Goal: Information Seeking & Learning: Learn about a topic

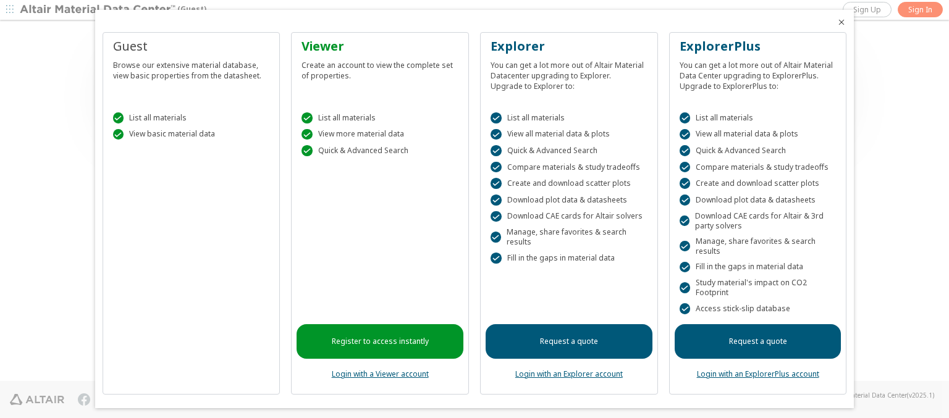
click at [837, 22] on icon "Close" at bounding box center [842, 22] width 10 height 10
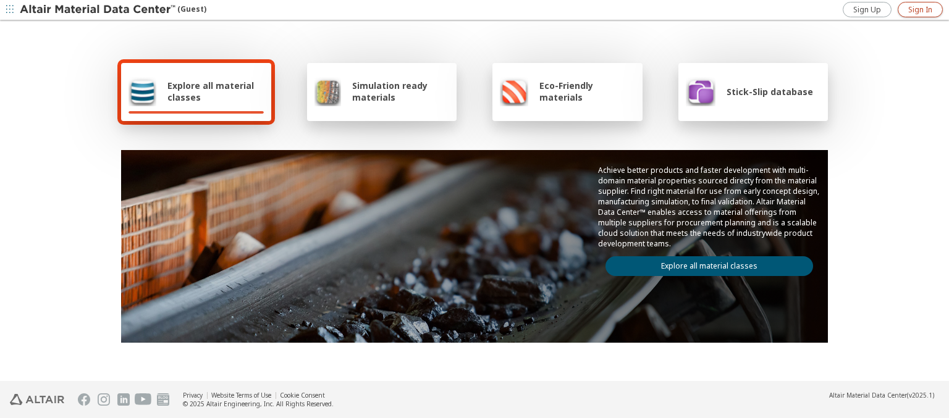
click at [920, 9] on span "Sign In" at bounding box center [920, 10] width 24 height 10
click at [98, 10] on img at bounding box center [99, 10] width 158 height 12
click at [211, 91] on span "Explore all material classes" at bounding box center [215, 91] width 96 height 23
click at [705, 263] on link "Explore all material classes" at bounding box center [710, 266] width 208 height 20
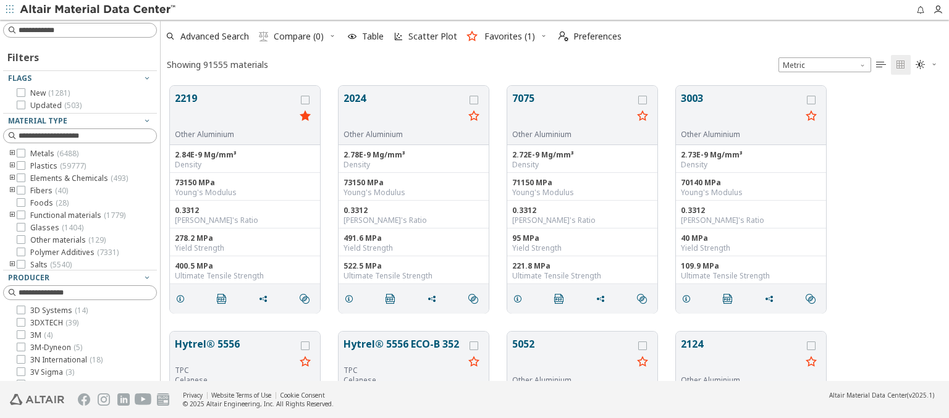
scroll to position [295, 779]
click at [21, 93] on icon at bounding box center [21, 92] width 9 height 9
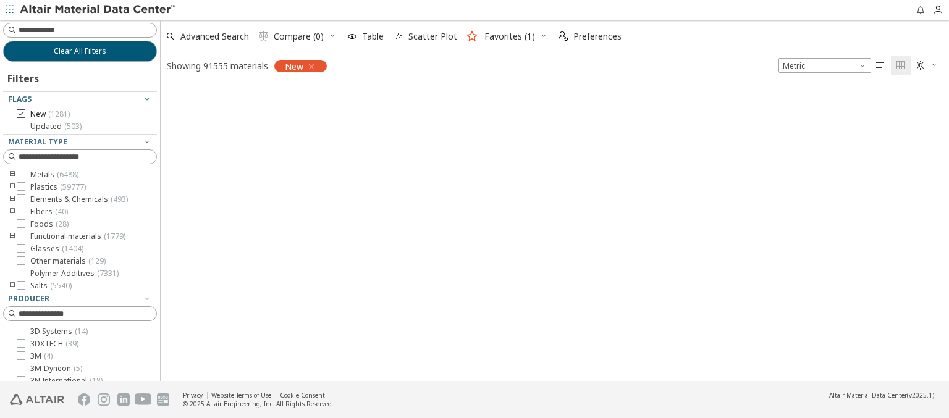
scroll to position [294, 779]
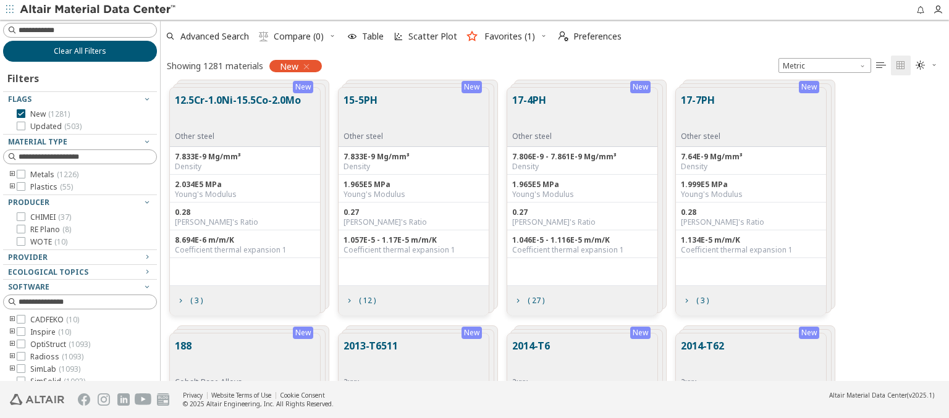
click at [75, 51] on span "Clear All Filters" at bounding box center [80, 51] width 53 height 10
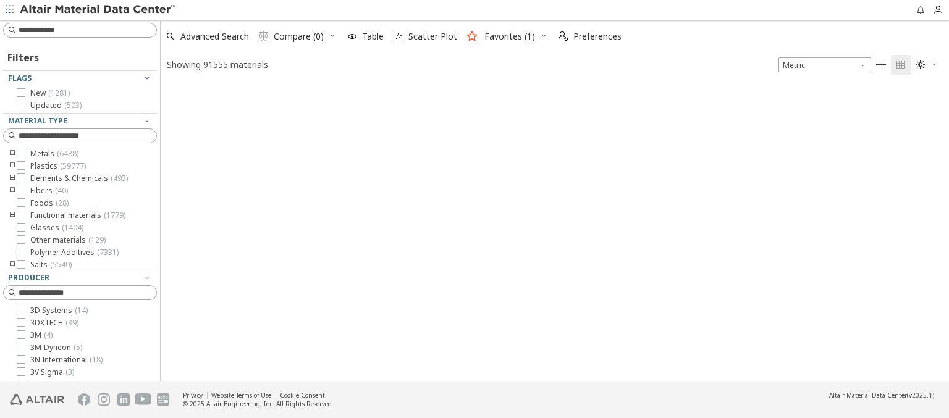
scroll to position [295, 779]
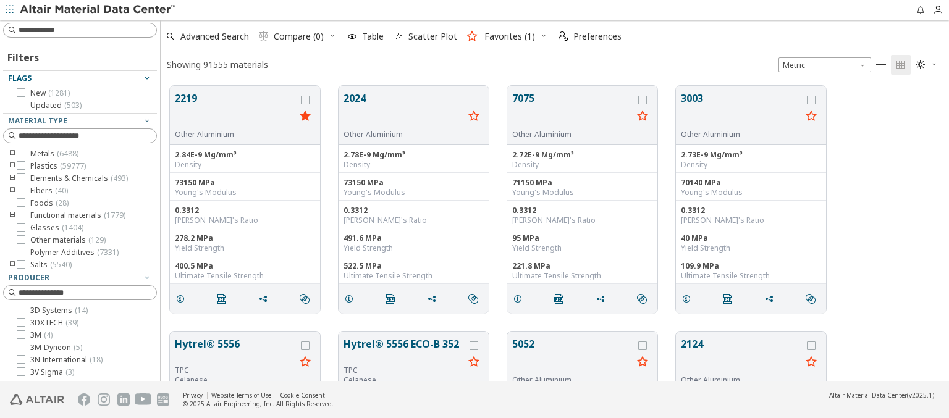
click at [142, 78] on icon "button" at bounding box center [147, 78] width 10 height 10
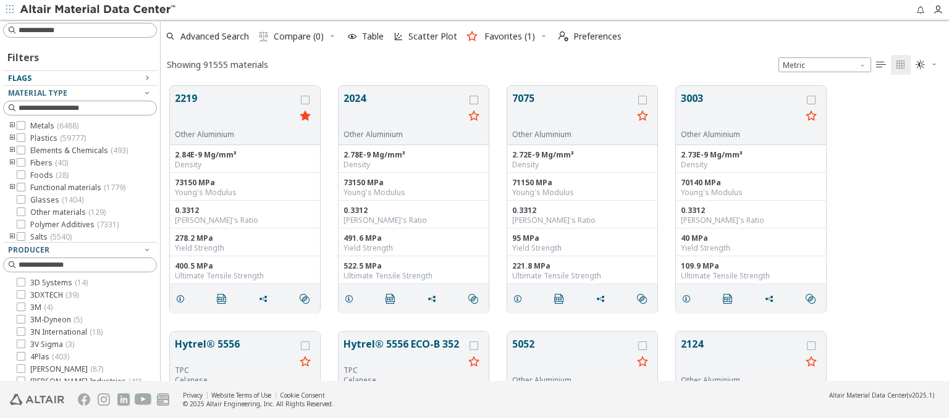
scroll to position [195, 0]
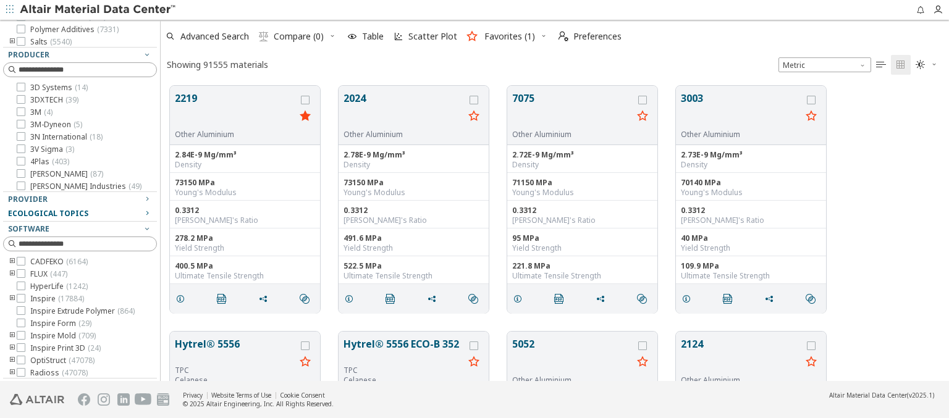
click at [142, 213] on icon "button" at bounding box center [147, 213] width 10 height 10
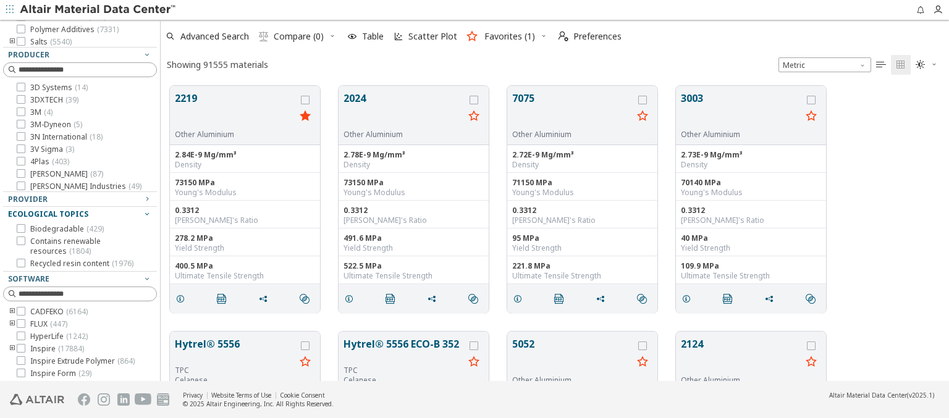
scroll to position [0, 0]
click at [21, 228] on icon at bounding box center [21, 228] width 9 height 9
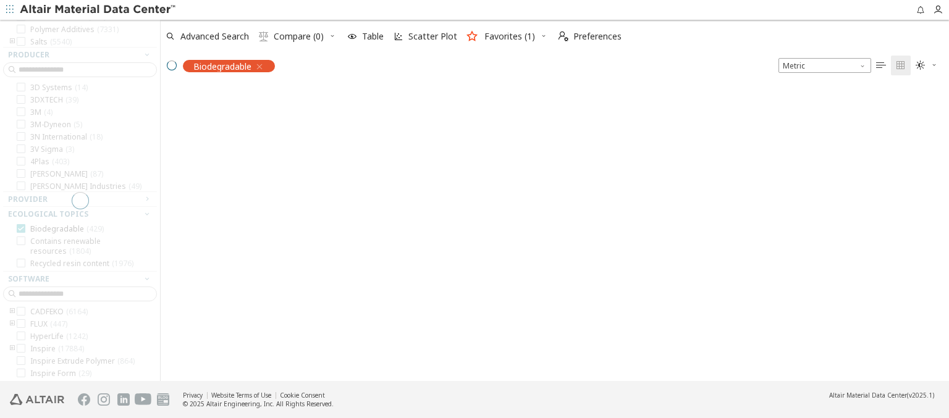
scroll to position [130, 0]
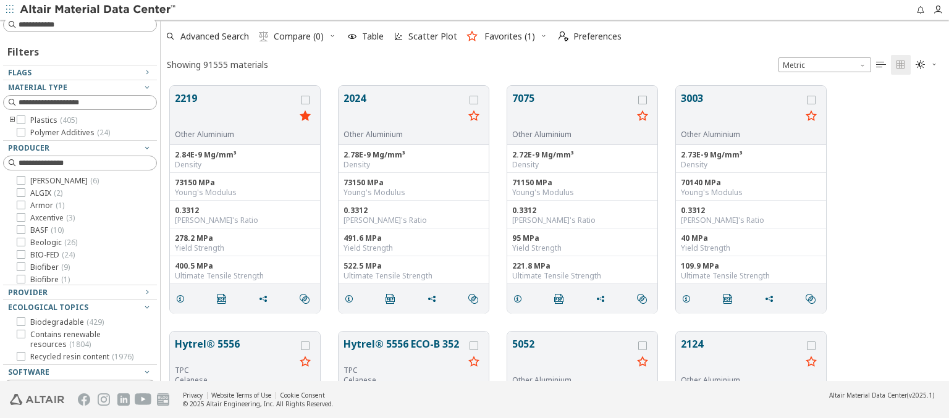
scroll to position [295, 779]
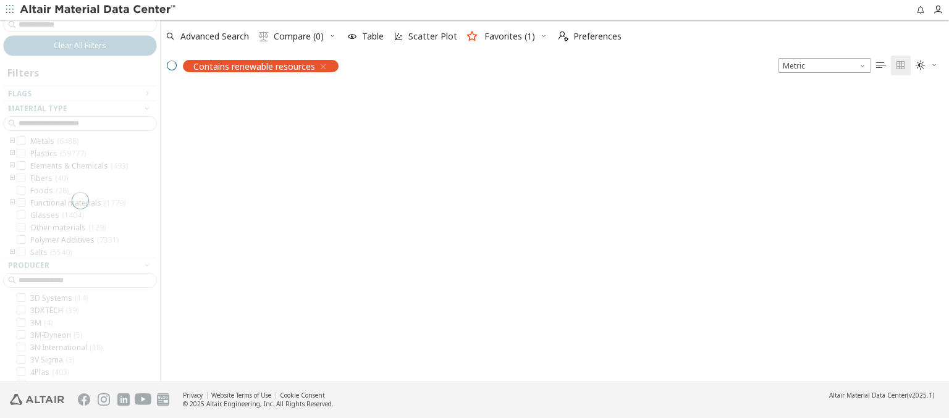
scroll to position [294, 779]
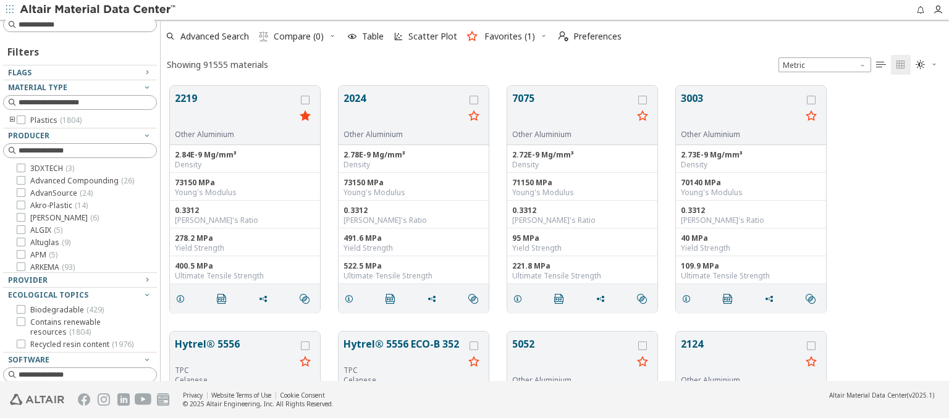
scroll to position [295, 779]
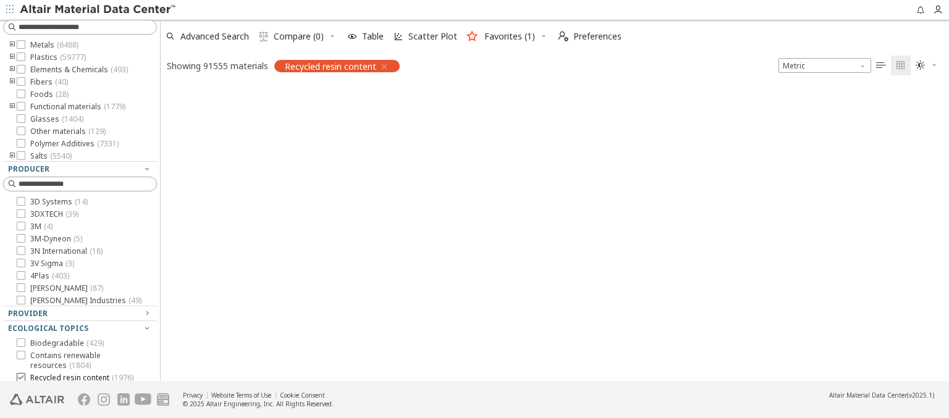
scroll to position [294, 779]
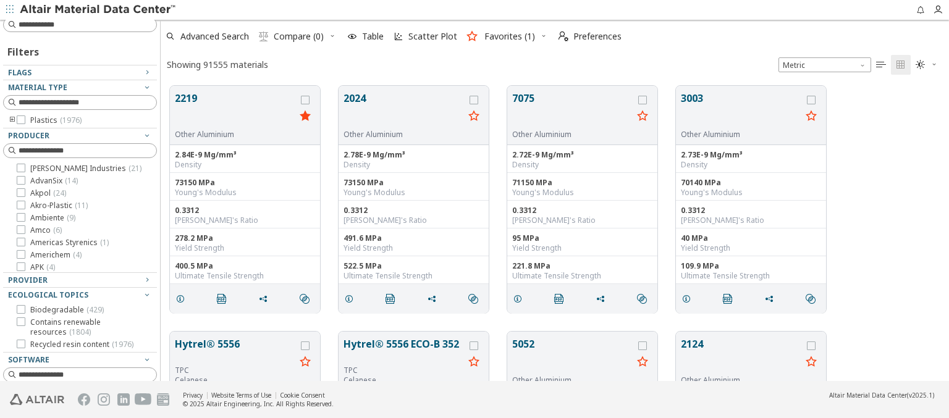
scroll to position [295, 779]
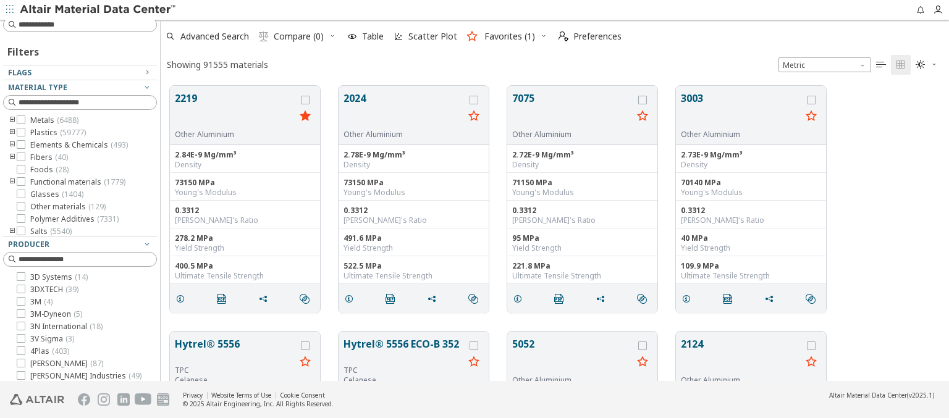
click at [98, 10] on img at bounding box center [99, 10] width 158 height 12
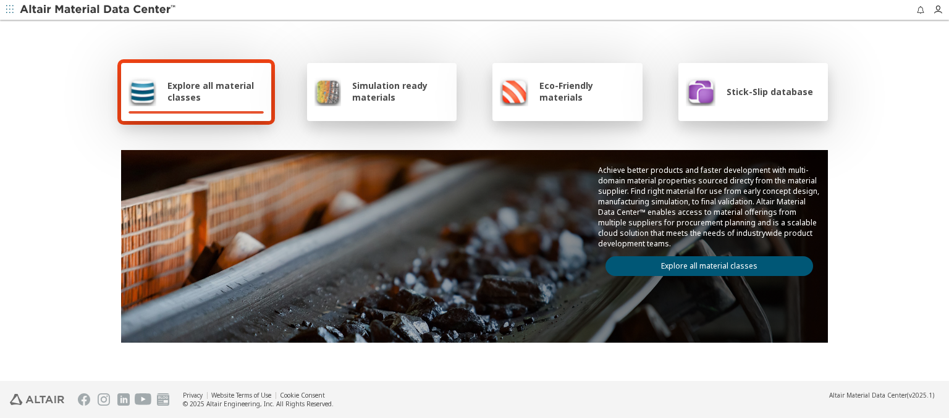
click at [211, 91] on span "Explore all material classes" at bounding box center [215, 91] width 96 height 23
click at [705, 263] on link "Explore all material classes" at bounding box center [710, 266] width 208 height 20
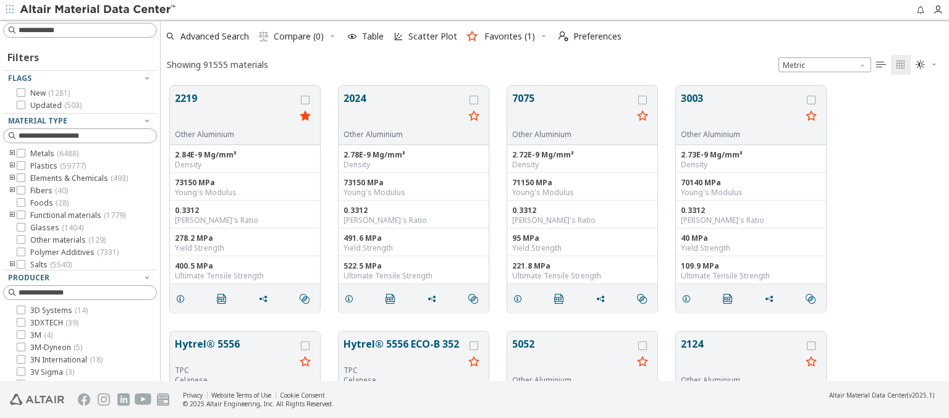
scroll to position [295, 779]
click at [54, 154] on span "Metals ( 6488 )" at bounding box center [54, 154] width 48 height 10
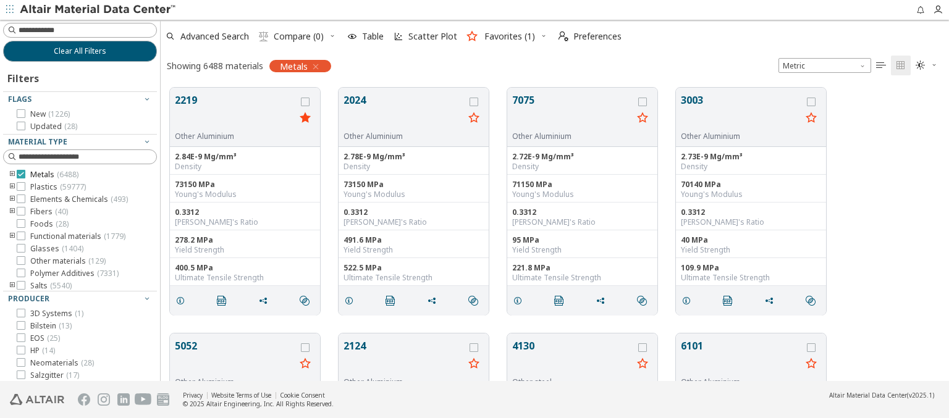
scroll to position [147, 0]
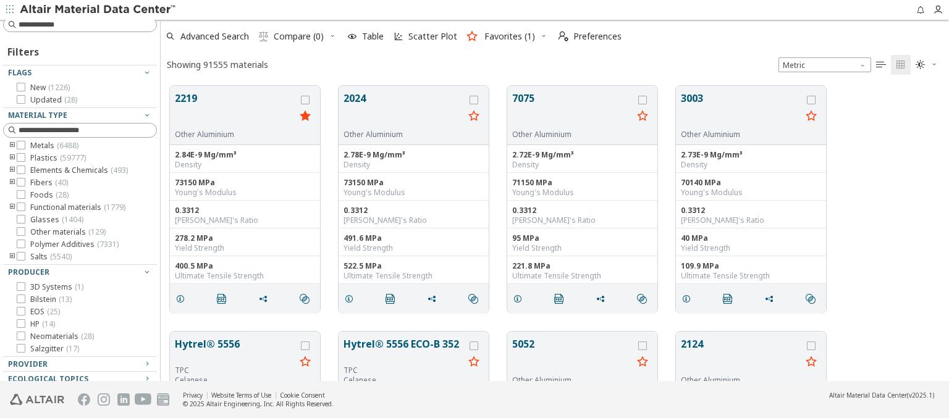
scroll to position [295, 779]
click at [12, 145] on icon "toogle group" at bounding box center [12, 146] width 9 height 10
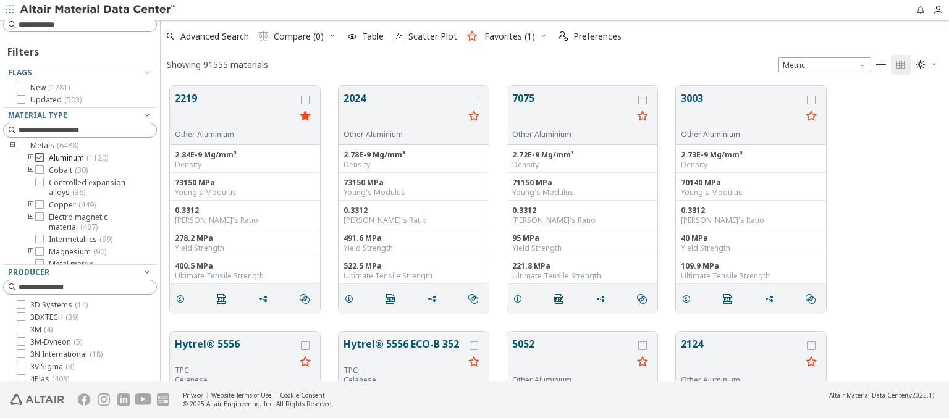
click at [78, 158] on span "Aluminum ( 1120 )" at bounding box center [78, 158] width 59 height 10
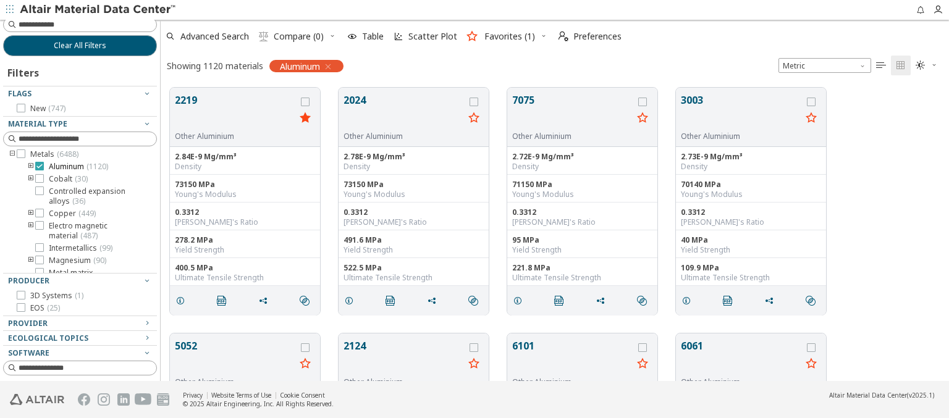
scroll to position [130, 0]
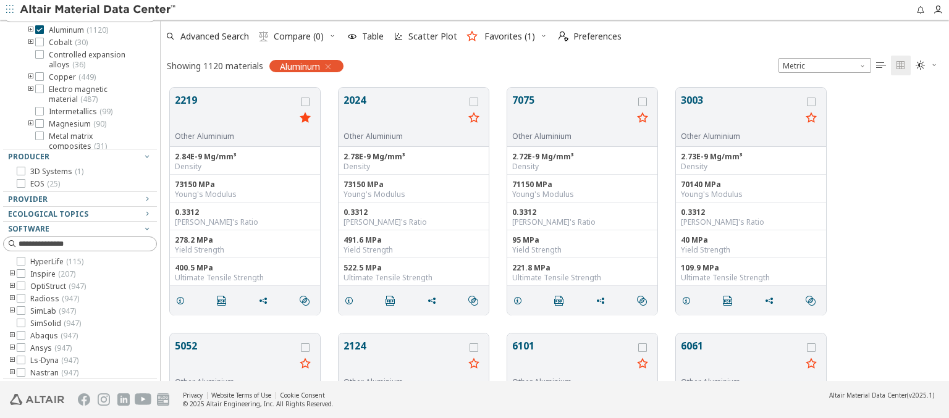
click at [31, 30] on icon "toogle group" at bounding box center [31, 30] width 9 height 10
click at [83, 42] on span "1xxx ( 24 )" at bounding box center [82, 43] width 31 height 10
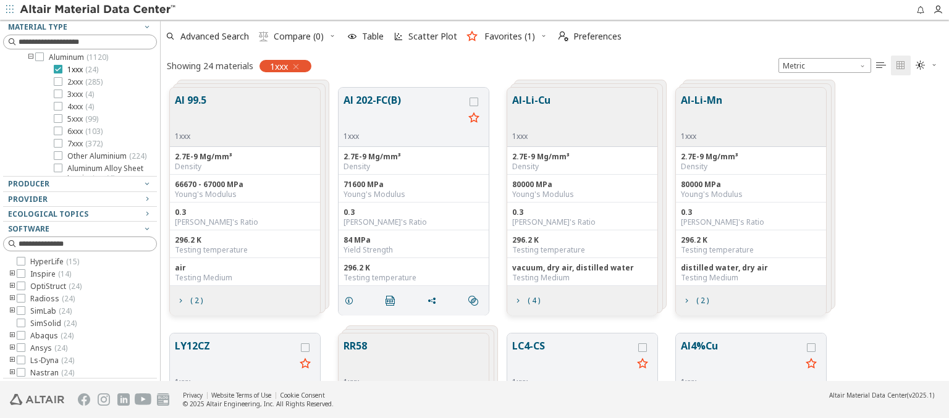
scroll to position [27, 0]
click at [85, 69] on span "2xxx ( 285 )" at bounding box center [84, 70] width 35 height 10
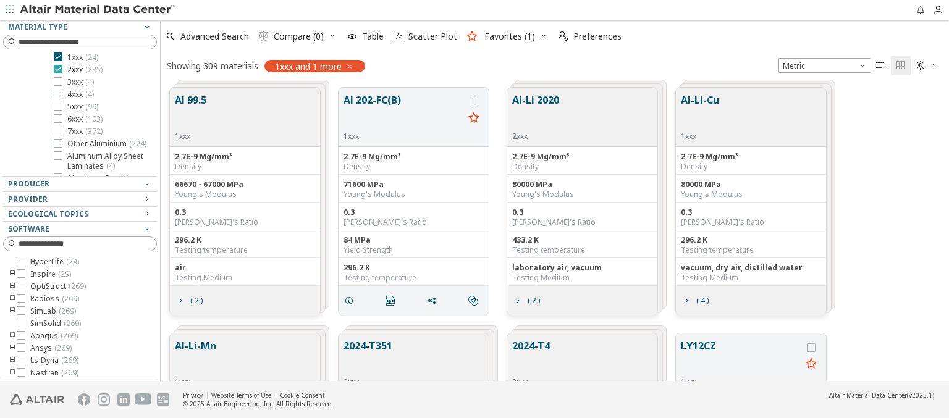
scroll to position [40, 0]
click at [80, 69] on span "3xxx ( 4 )" at bounding box center [80, 70] width 27 height 10
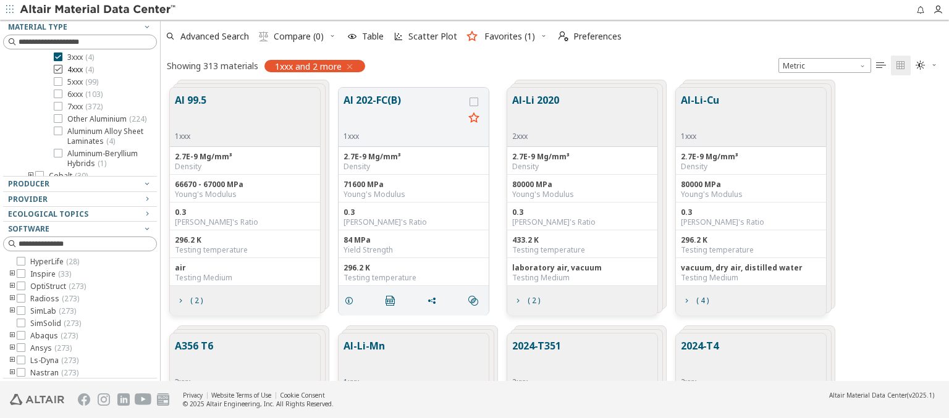
click at [80, 69] on span "4xxx ( 4 )" at bounding box center [80, 70] width 27 height 10
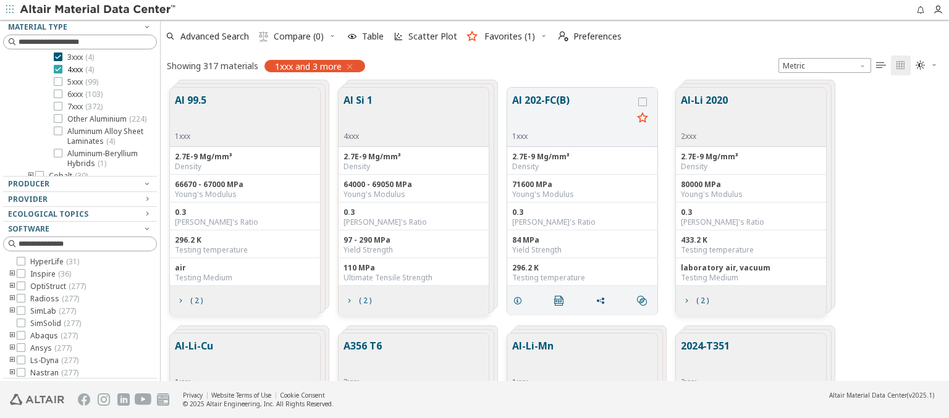
scroll to position [64, 0]
click at [83, 69] on span "5xxx ( 99 )" at bounding box center [82, 70] width 31 height 10
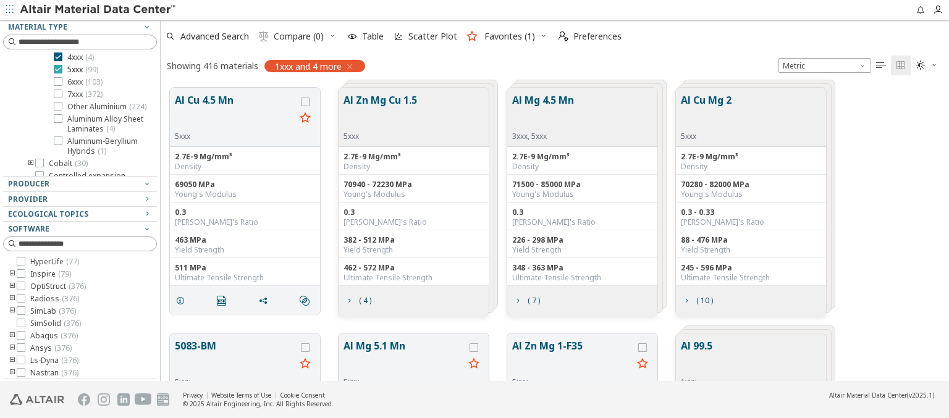
scroll to position [77, 0]
click at [85, 69] on span "6xxx ( 103 )" at bounding box center [84, 70] width 35 height 10
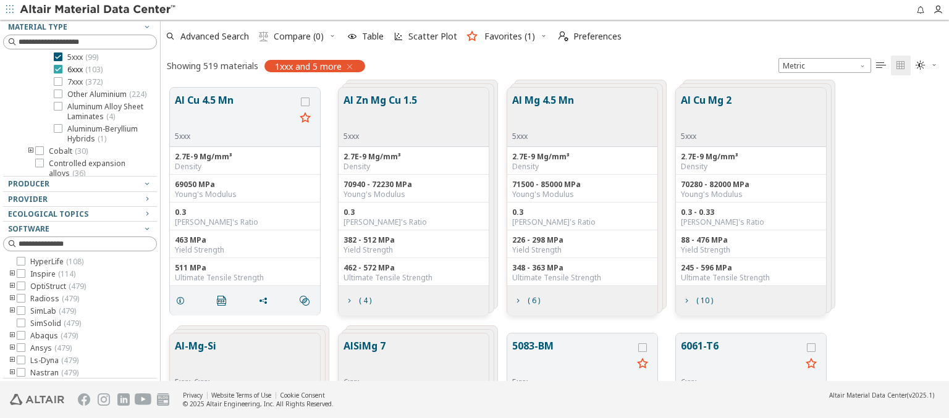
scroll to position [89, 0]
click at [85, 69] on span "7xxx ( 372 )" at bounding box center [84, 70] width 35 height 10
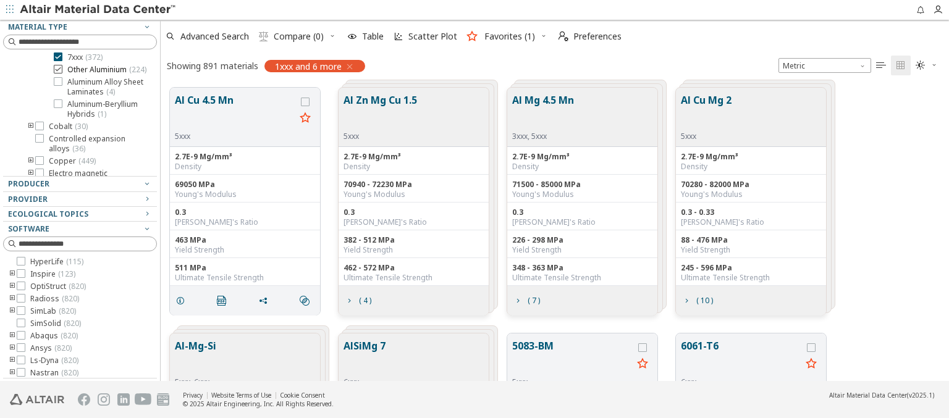
click at [100, 74] on span "Other Aluminium ( 224 )" at bounding box center [106, 70] width 79 height 10
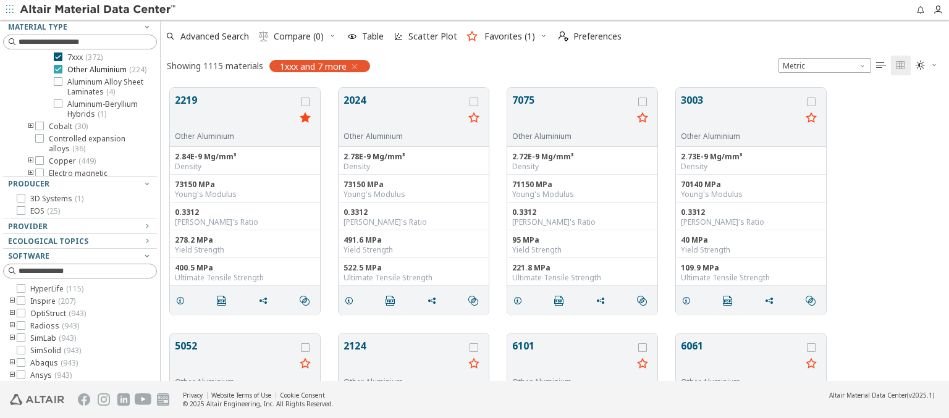
scroll to position [130, 0]
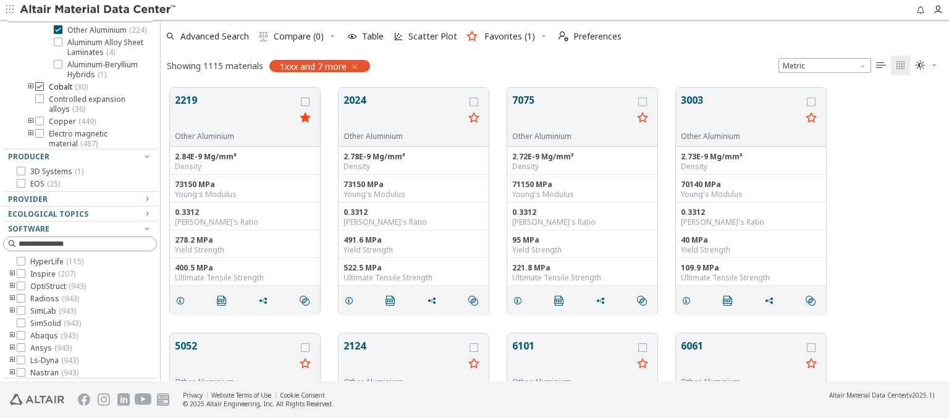
click at [67, 92] on span "Cobalt ( 30 )" at bounding box center [68, 87] width 39 height 10
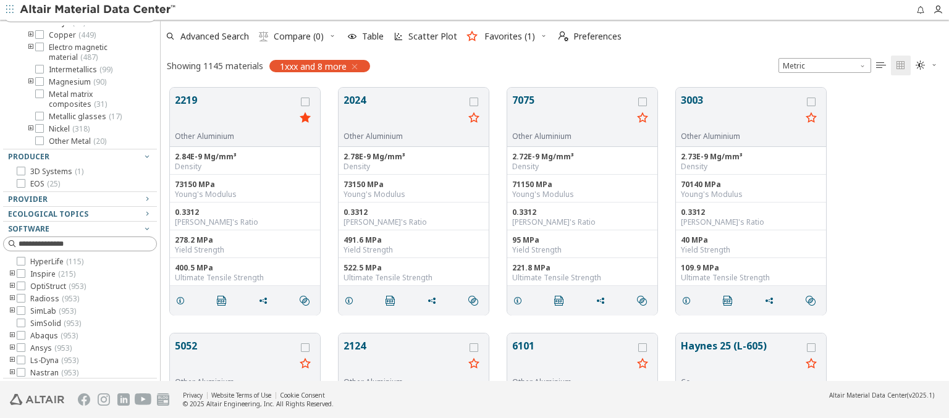
click at [91, 28] on span "Controlled expansion alloys ( 36 )" at bounding box center [100, 18] width 103 height 20
click at [71, 28] on span "Copper ( 449 )" at bounding box center [72, 23] width 47 height 10
click at [91, 28] on span "( 487 )" at bounding box center [88, 22] width 17 height 11
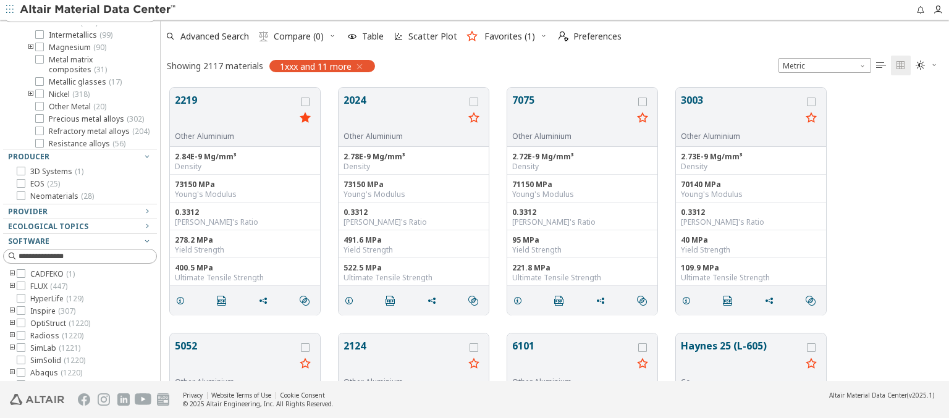
scroll to position [147, 0]
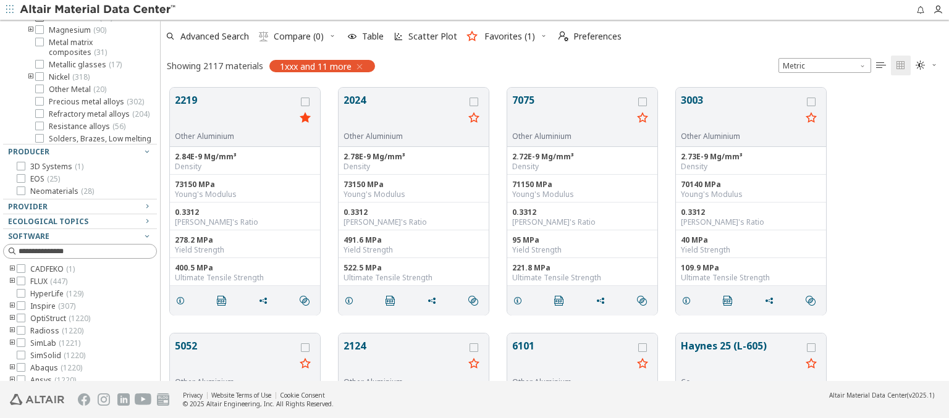
click at [80, 23] on span "Intermetallics ( 99 )" at bounding box center [81, 18] width 64 height 10
click at [77, 13] on span "Magnesium ( 90 )" at bounding box center [77, 8] width 57 height 10
click at [91, 23] on span "Metal matrix composites ( 31 )" at bounding box center [100, 13] width 103 height 20
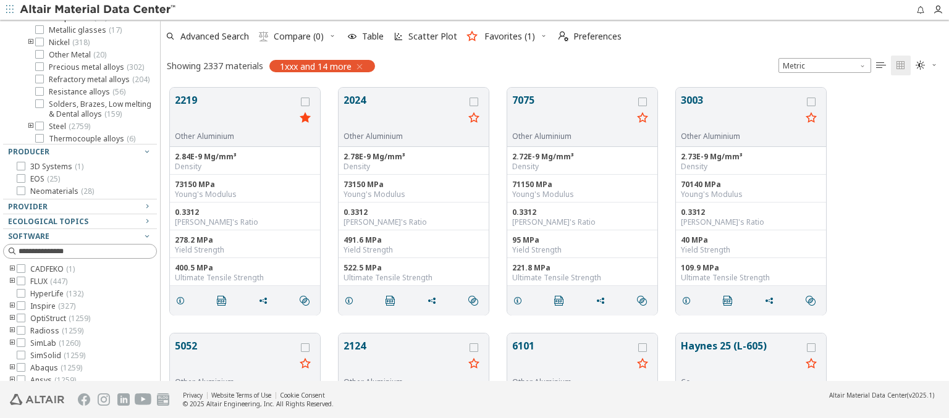
scroll to position [294, 0]
click at [83, 23] on span "Metallic glasses ( 17 )" at bounding box center [85, 18] width 73 height 10
click at [69, 13] on span "Nickel ( 318 )" at bounding box center [69, 8] width 41 height 10
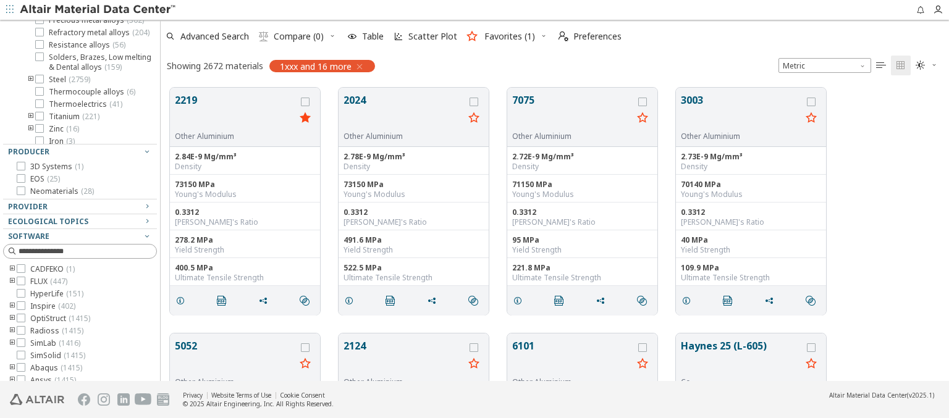
click at [77, 13] on span "Other Metal ( 20 )" at bounding box center [77, 8] width 57 height 10
click at [91, 13] on span "Precious metal alloys ( 302 )" at bounding box center [96, 8] width 95 height 10
click at [91, 13] on span "Refractory metal alloys ( 204 )" at bounding box center [99, 8] width 101 height 10
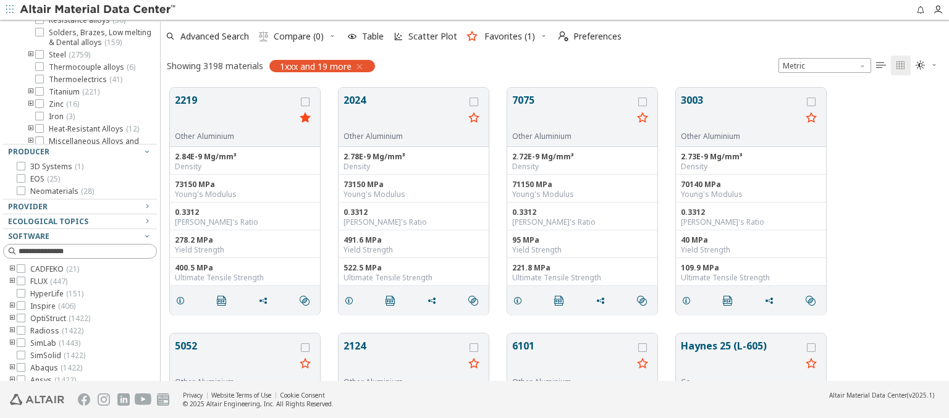
scroll to position [376, 0]
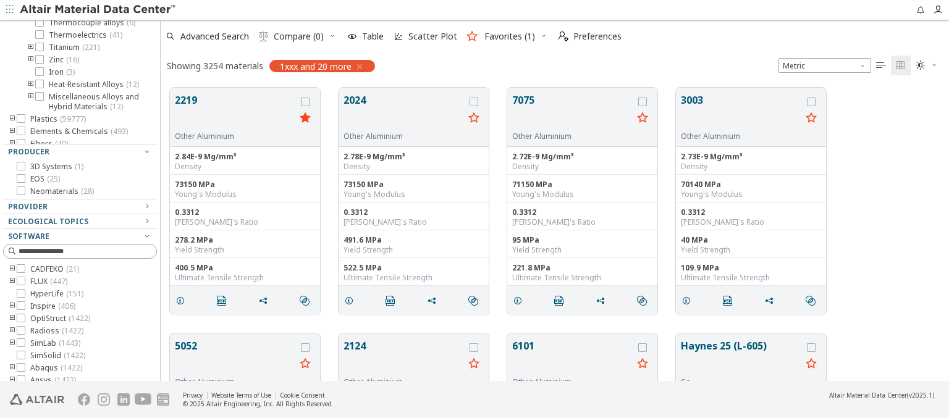
click at [69, 15] on span "( 2759 )" at bounding box center [80, 10] width 22 height 11
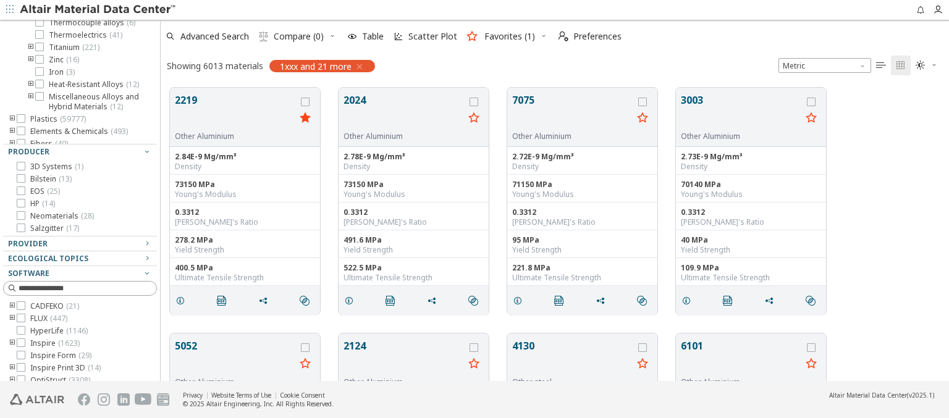
scroll to position [442, 0]
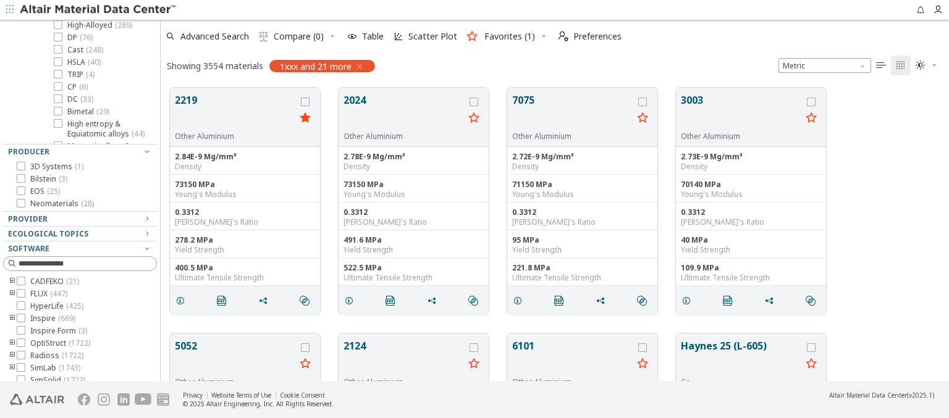
scroll to position [455, 0]
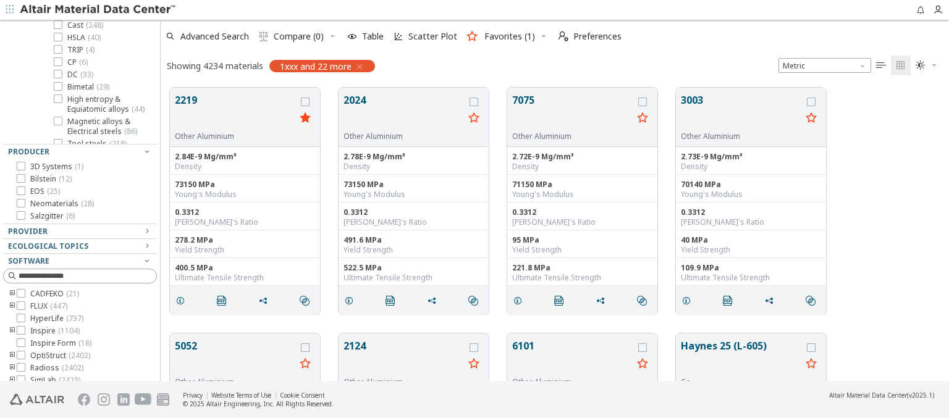
click at [99, 6] on span "High-Alloyed ( 289 )" at bounding box center [99, 1] width 65 height 10
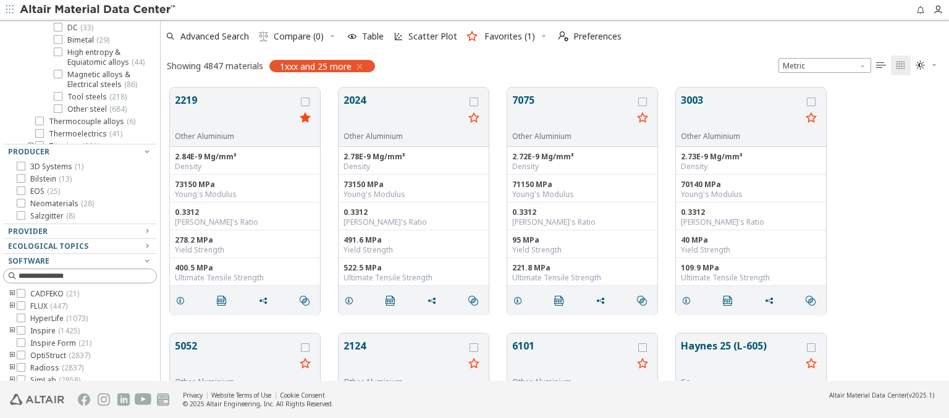
scroll to position [527, 0]
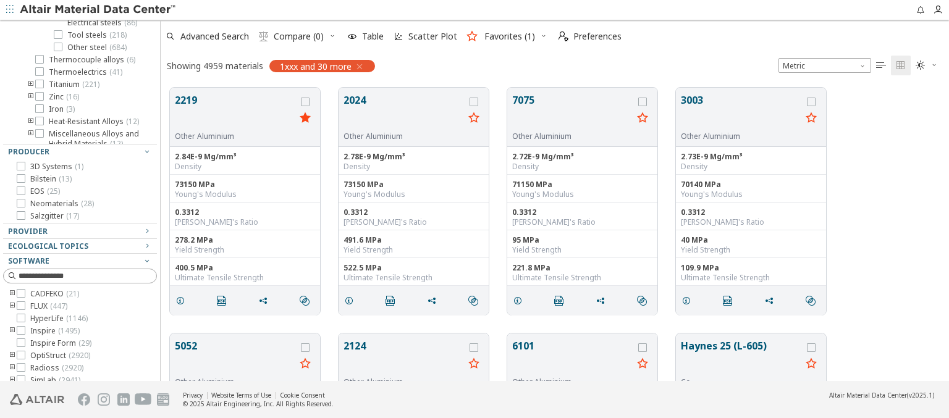
scroll to position [588, 0]
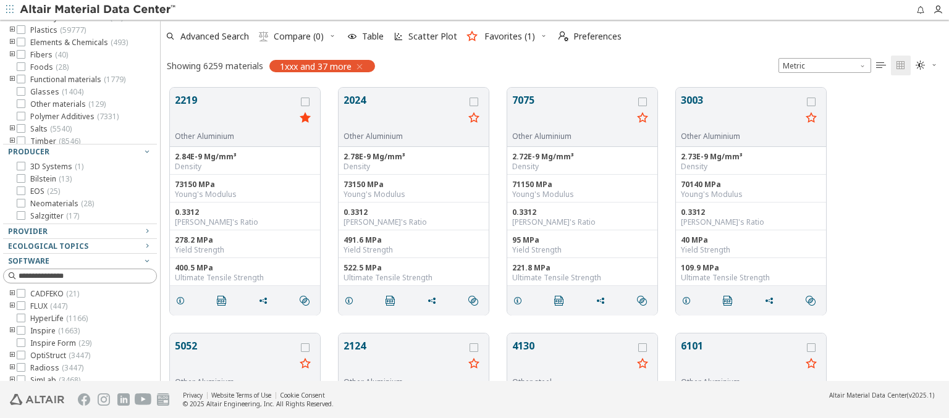
scroll to position [714, 0]
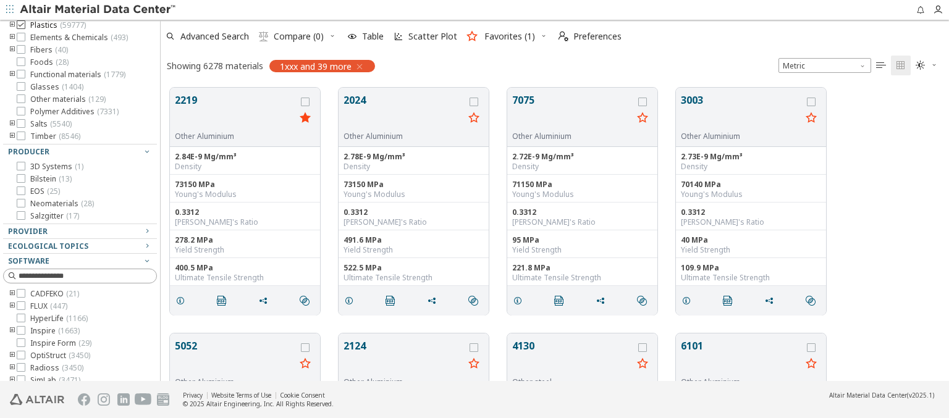
click at [57, 30] on span "Plastics ( 59777 )" at bounding box center [58, 25] width 56 height 10
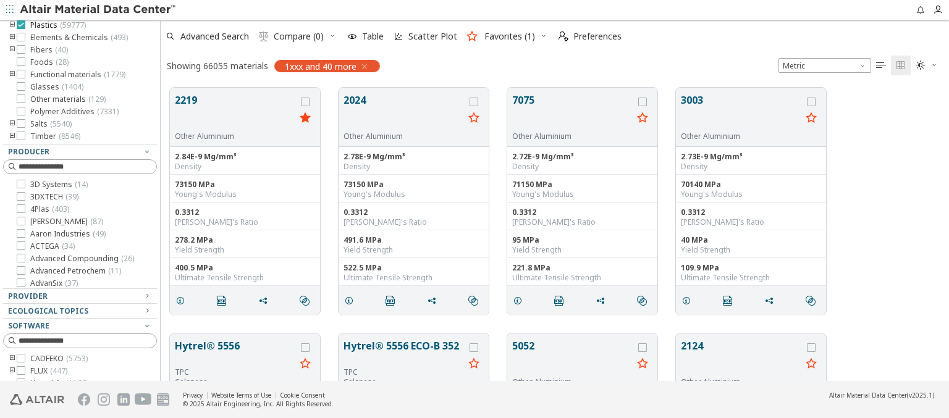
scroll to position [806, 0]
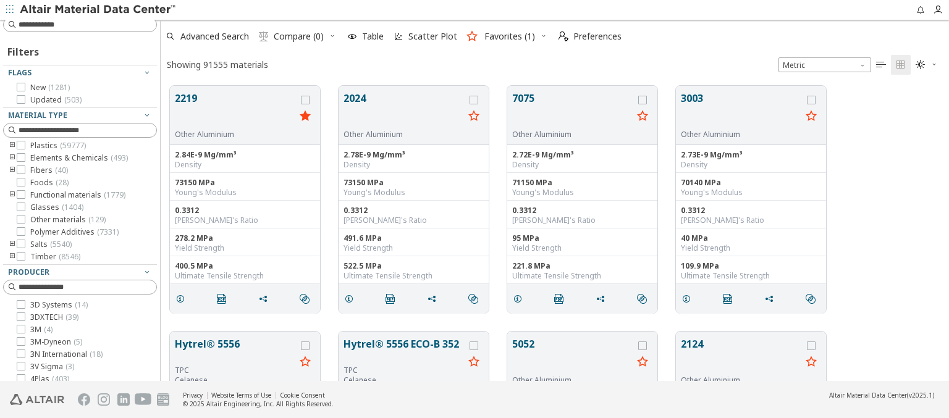
scroll to position [295, 779]
click at [78, 158] on span "Elements & Chemicals ( 493 )" at bounding box center [79, 158] width 98 height 10
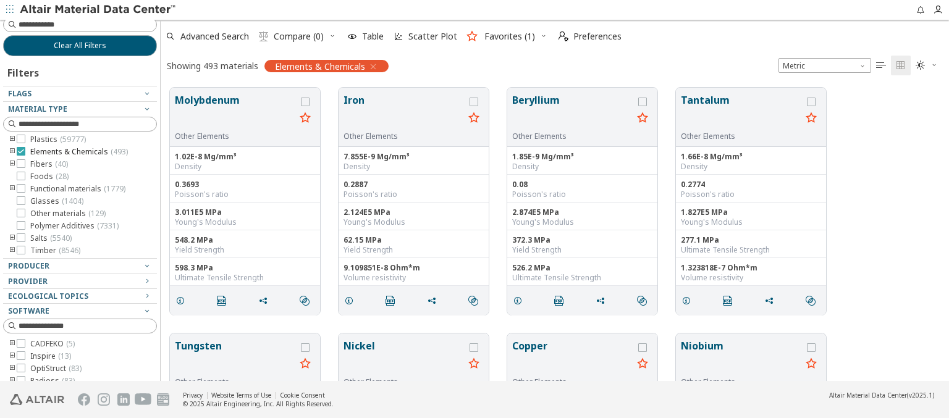
scroll to position [88, 0]
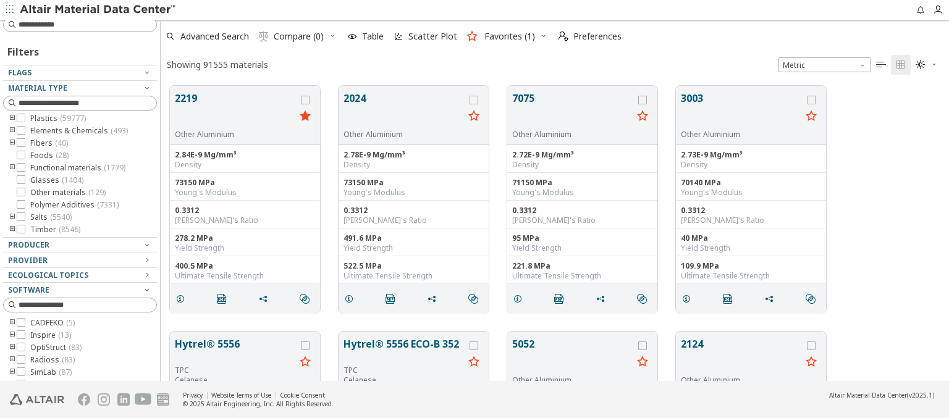
scroll to position [295, 779]
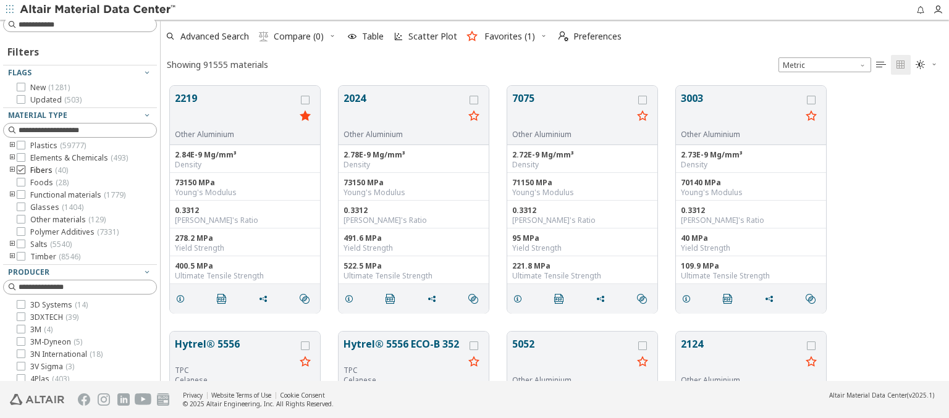
click at [48, 170] on span "Fibers ( 40 )" at bounding box center [49, 171] width 38 height 10
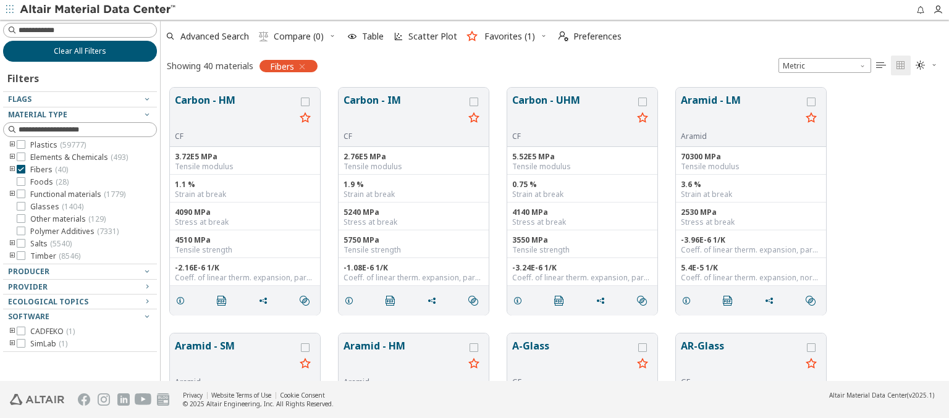
click at [80, 51] on span "Clear All Filters" at bounding box center [80, 51] width 53 height 10
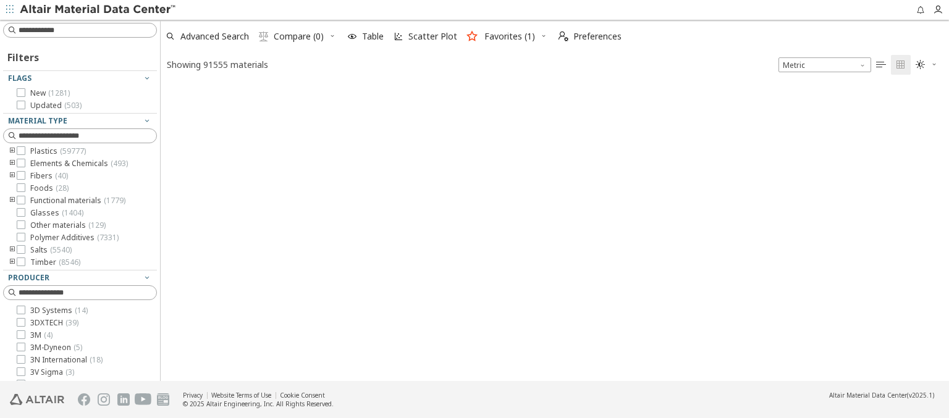
scroll to position [295, 779]
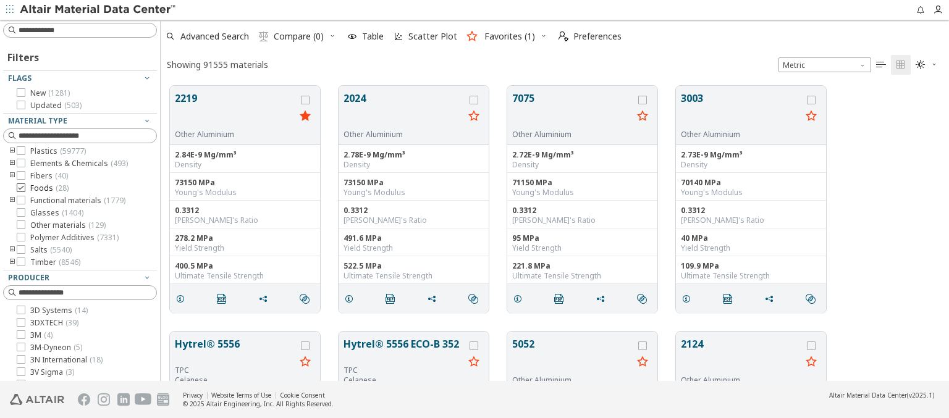
click at [48, 188] on span "Foods ( 28 )" at bounding box center [49, 189] width 38 height 10
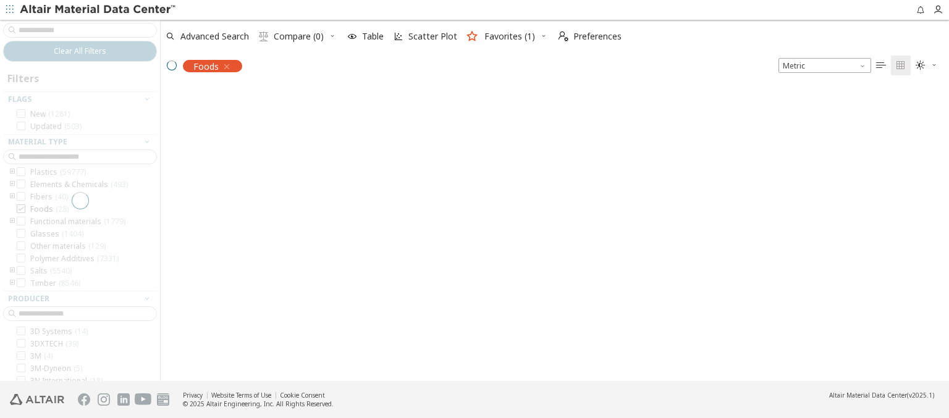
scroll to position [294, 779]
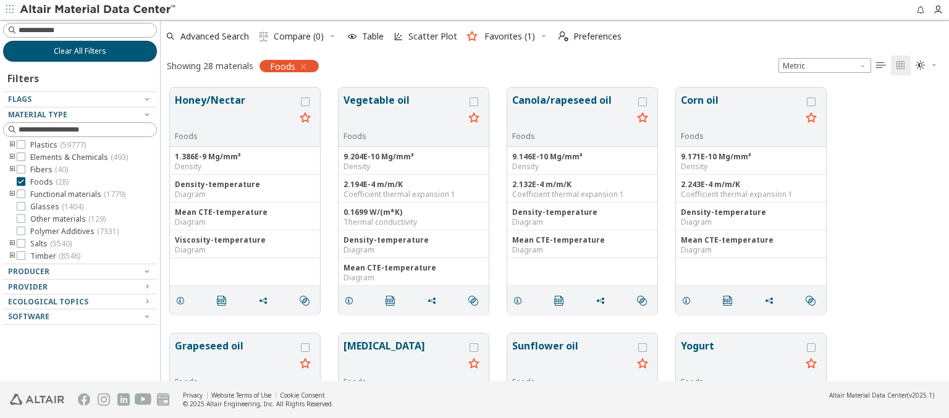
click at [80, 51] on span "Clear All Filters" at bounding box center [80, 51] width 53 height 10
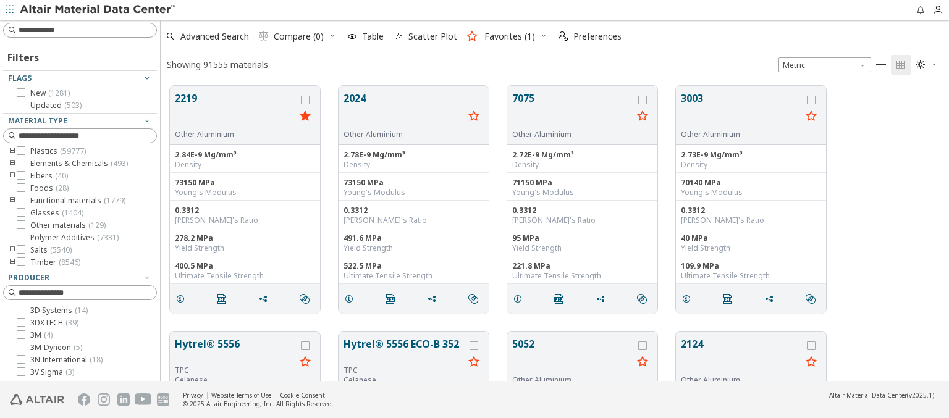
scroll to position [295, 779]
click at [77, 201] on span "Functional materials ( 1779 )" at bounding box center [77, 201] width 95 height 10
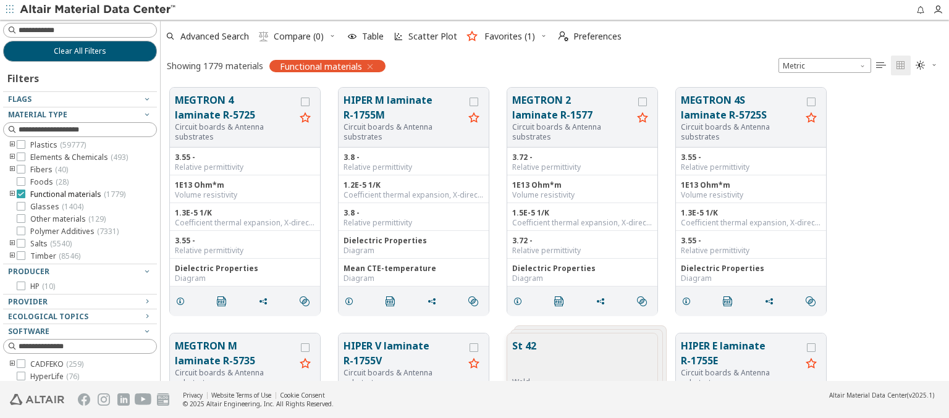
scroll to position [103, 0]
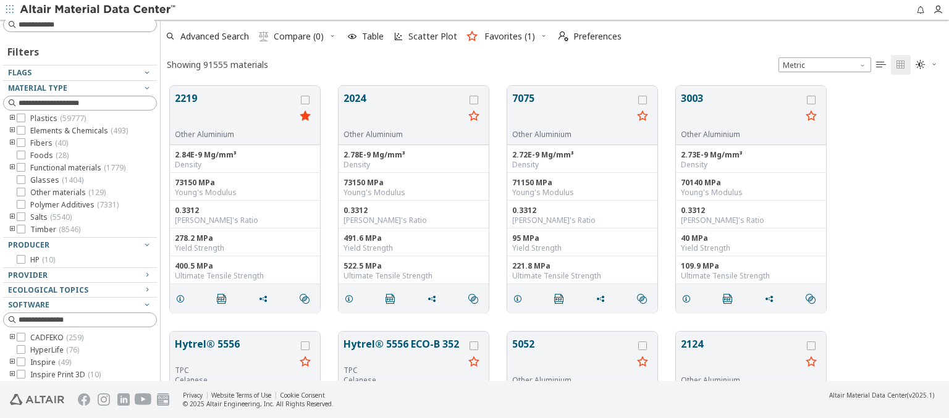
scroll to position [295, 779]
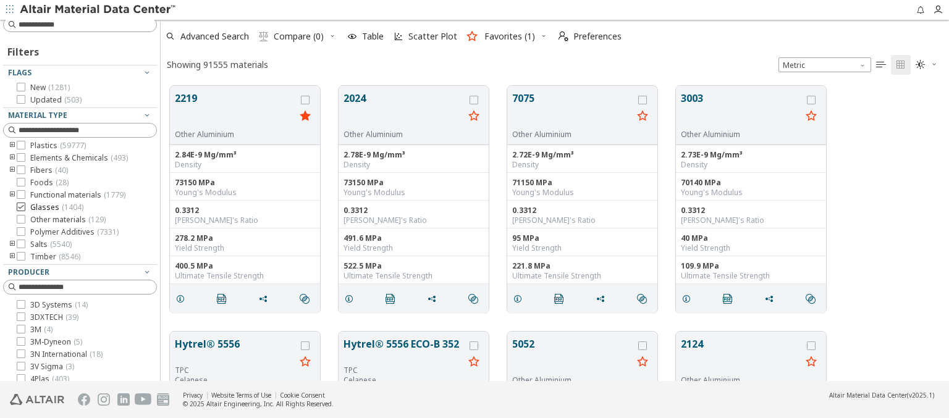
click at [55, 207] on span "Glasses ( 1404 )" at bounding box center [56, 208] width 53 height 10
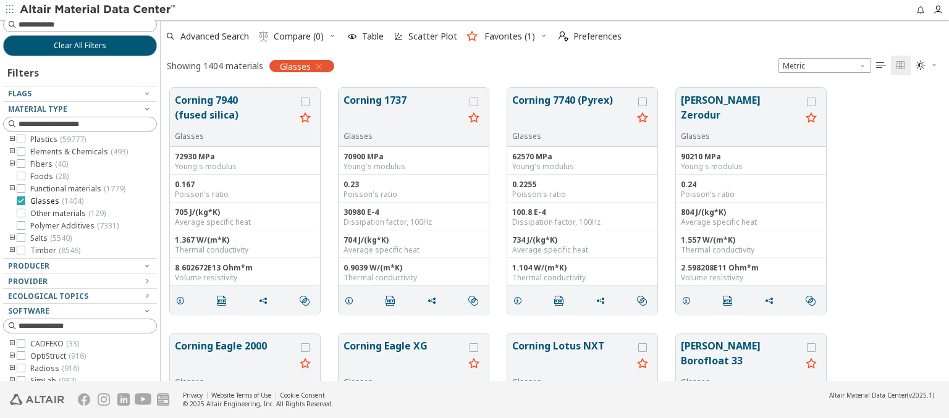
scroll to position [88, 0]
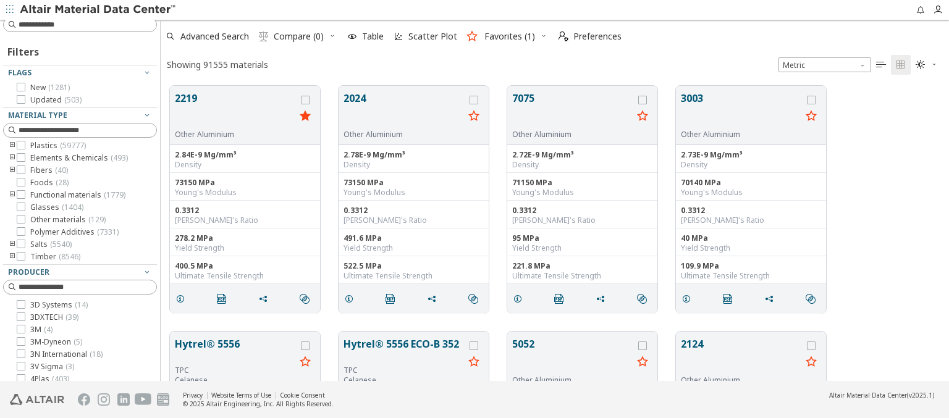
scroll to position [295, 779]
click at [67, 219] on span "Other materials ( 129 )" at bounding box center [67, 220] width 75 height 10
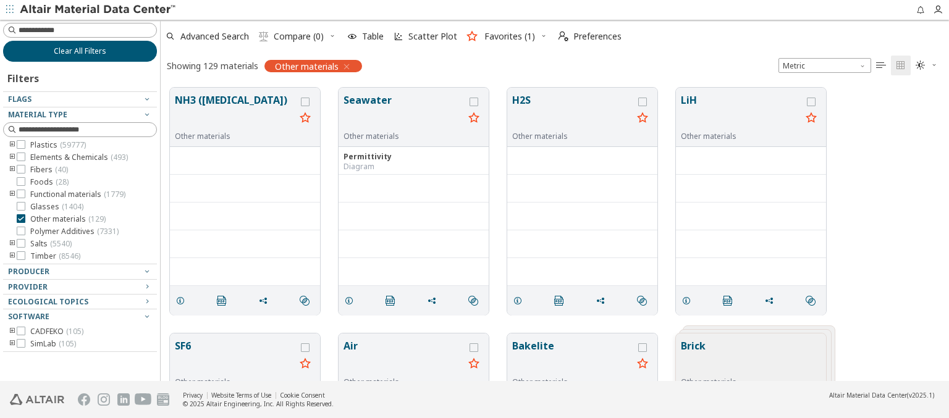
click at [80, 51] on span "Clear All Filters" at bounding box center [80, 51] width 53 height 10
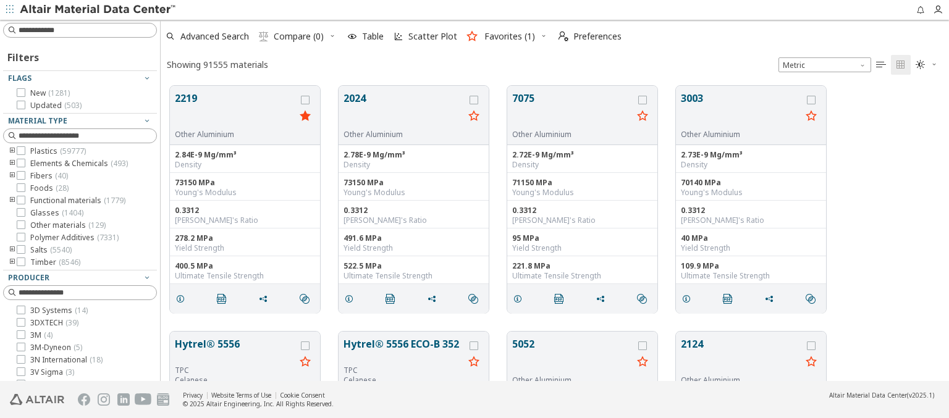
scroll to position [295, 779]
click at [74, 238] on span "Polymer Additives ( 7331 )" at bounding box center [74, 238] width 88 height 10
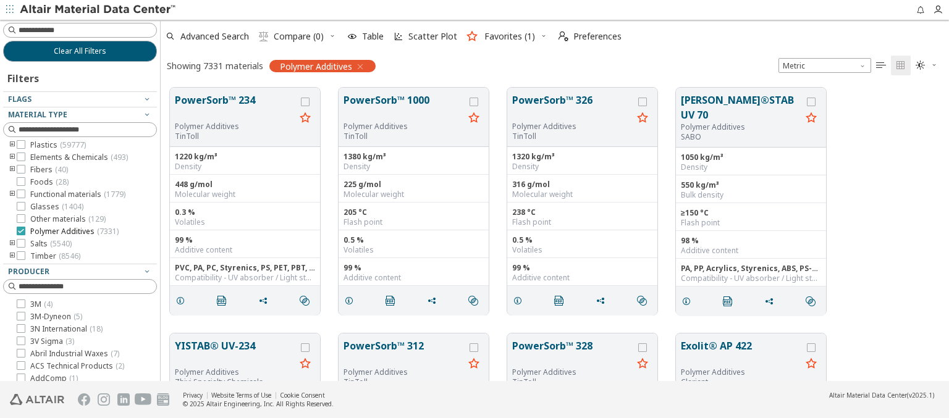
scroll to position [75, 0]
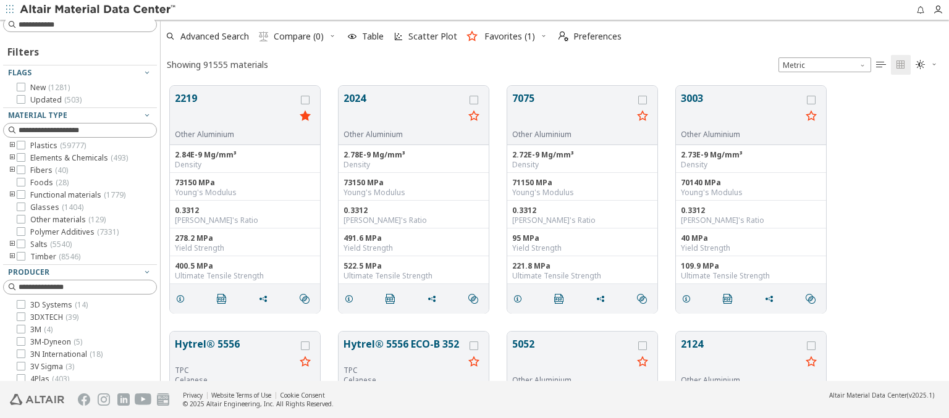
scroll to position [295, 779]
click at [50, 244] on span "( 5540 )" at bounding box center [61, 244] width 22 height 11
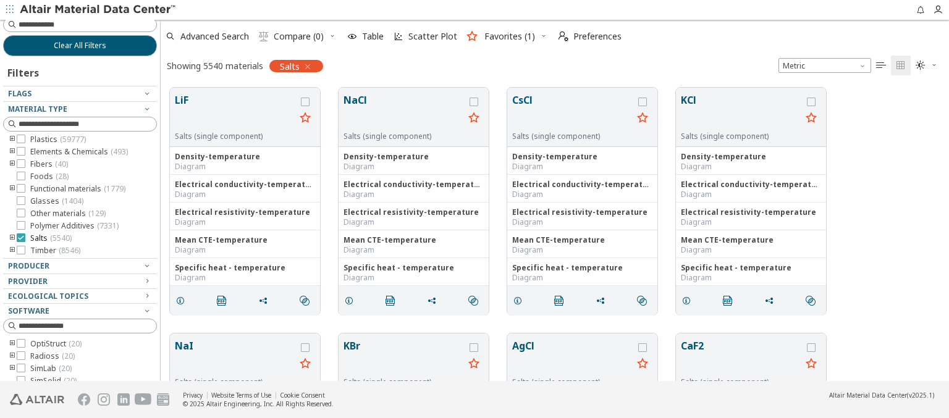
scroll to position [78, 0]
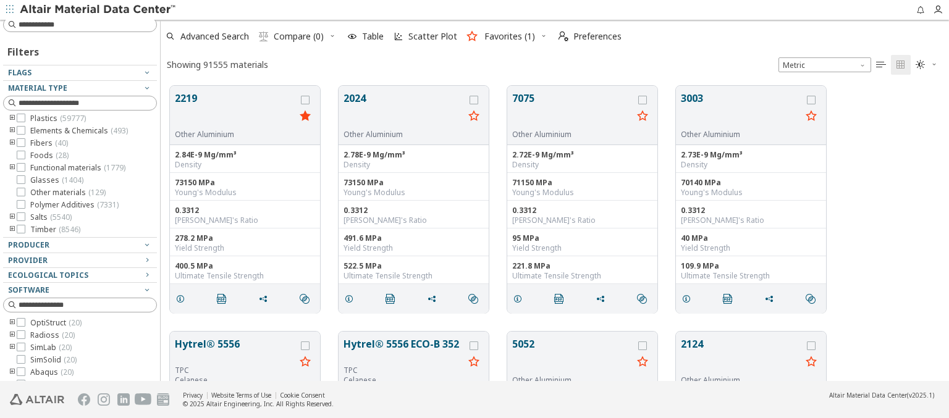
scroll to position [295, 779]
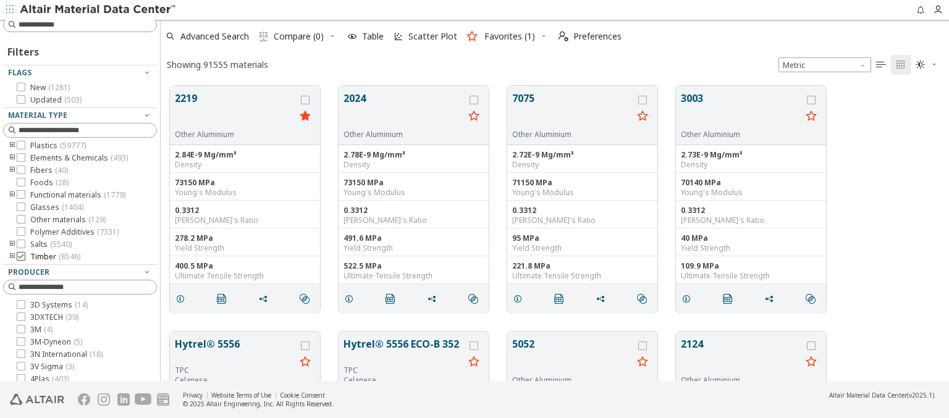
click at [54, 256] on span "Timber ( 8546 )" at bounding box center [55, 257] width 50 height 10
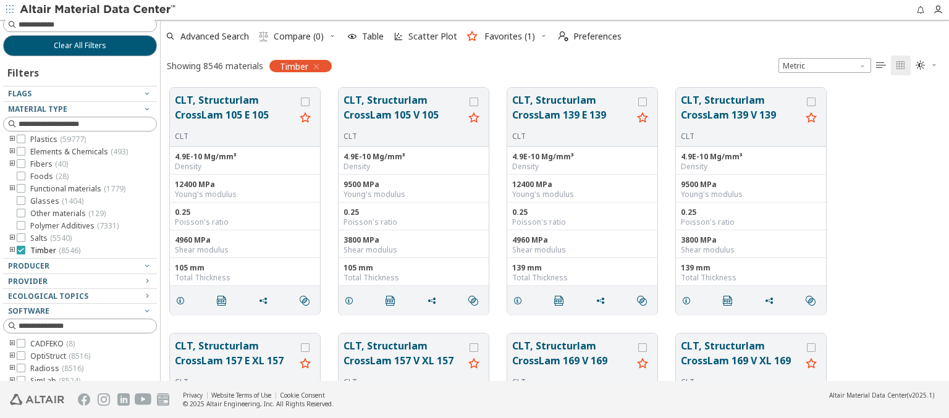
scroll to position [88, 0]
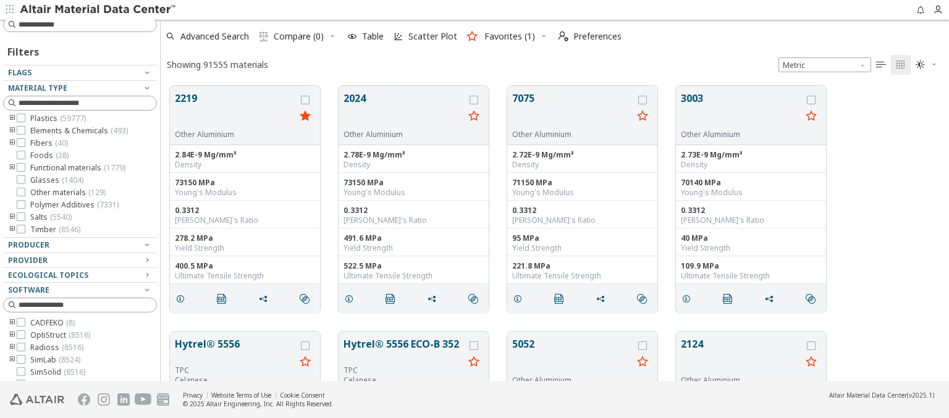
scroll to position [295, 779]
